Goal: Navigation & Orientation: Find specific page/section

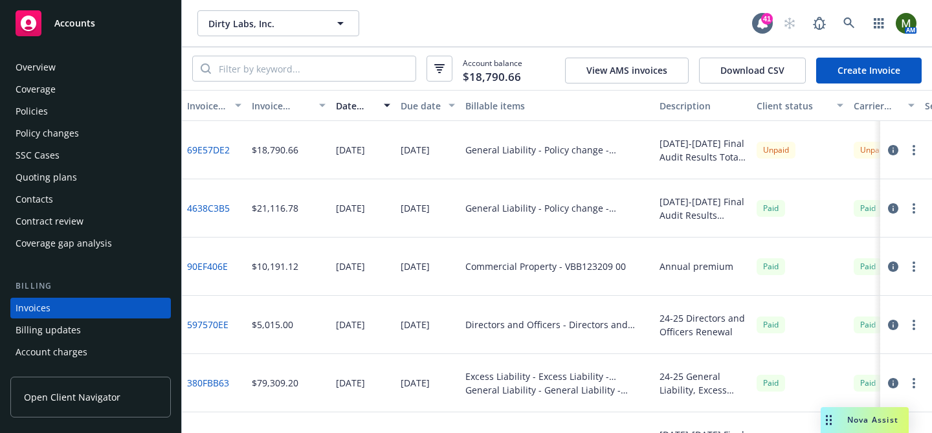
scroll to position [71, 0]
